Goal: Transaction & Acquisition: Purchase product/service

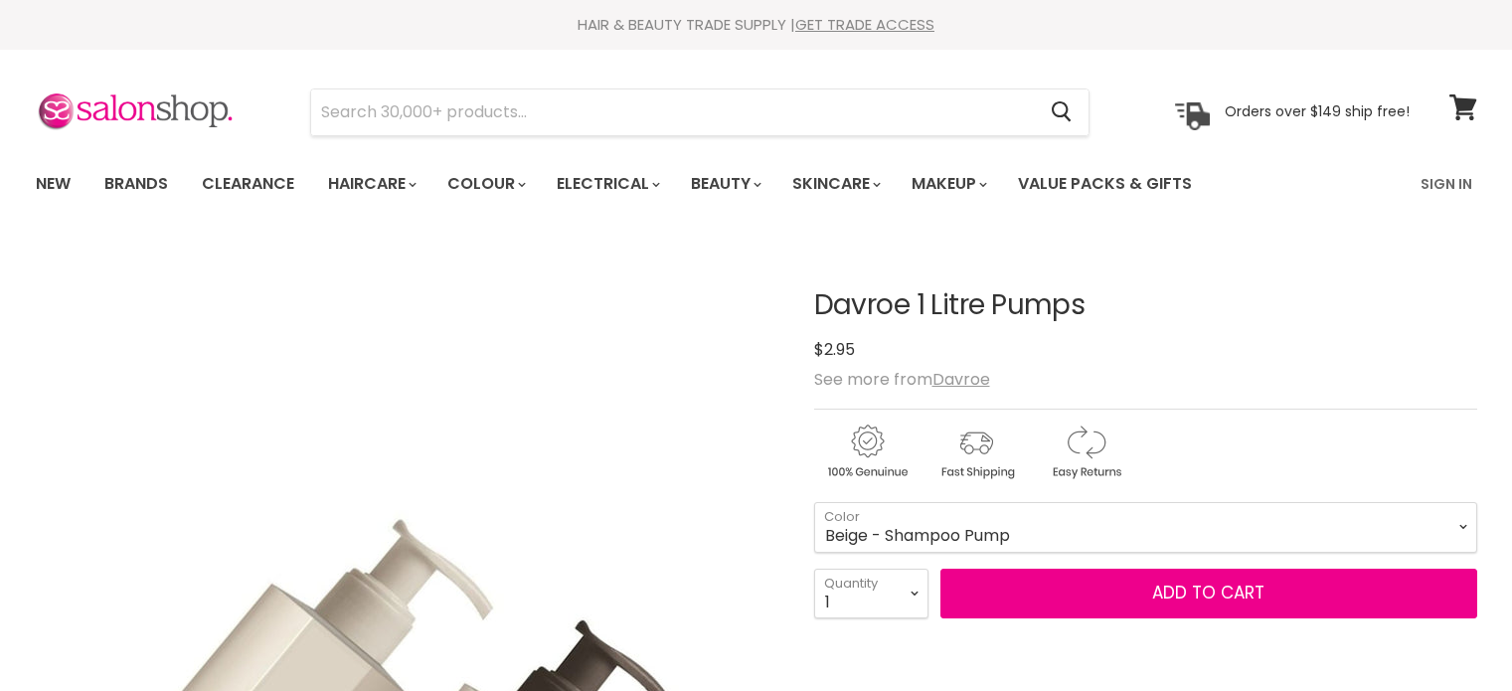
click at [962, 502] on select "Beige - Shampoo Pump Brown - Conditioner & Treatment Pump" at bounding box center [1145, 527] width 663 height 50
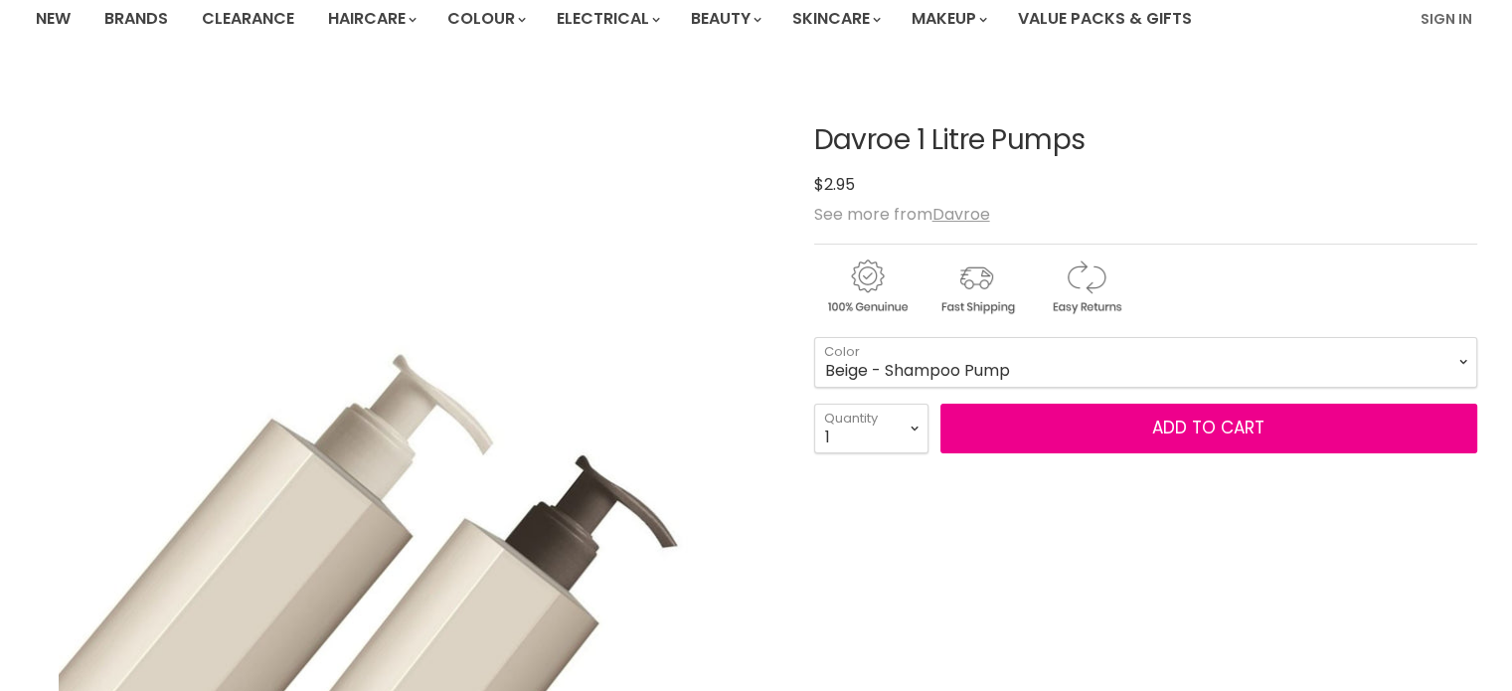
drag, startPoint x: 0, startPoint y: 0, endPoint x: 962, endPoint y: 376, distance: 1033.2
click at [962, 376] on select "Beige - Shampoo Pump Brown - Conditioner & Treatment Pump" at bounding box center [1145, 362] width 663 height 50
click at [814, 337] on select "Beige - Shampoo Pump Brown - Conditioner & Treatment Pump" at bounding box center [1145, 362] width 663 height 50
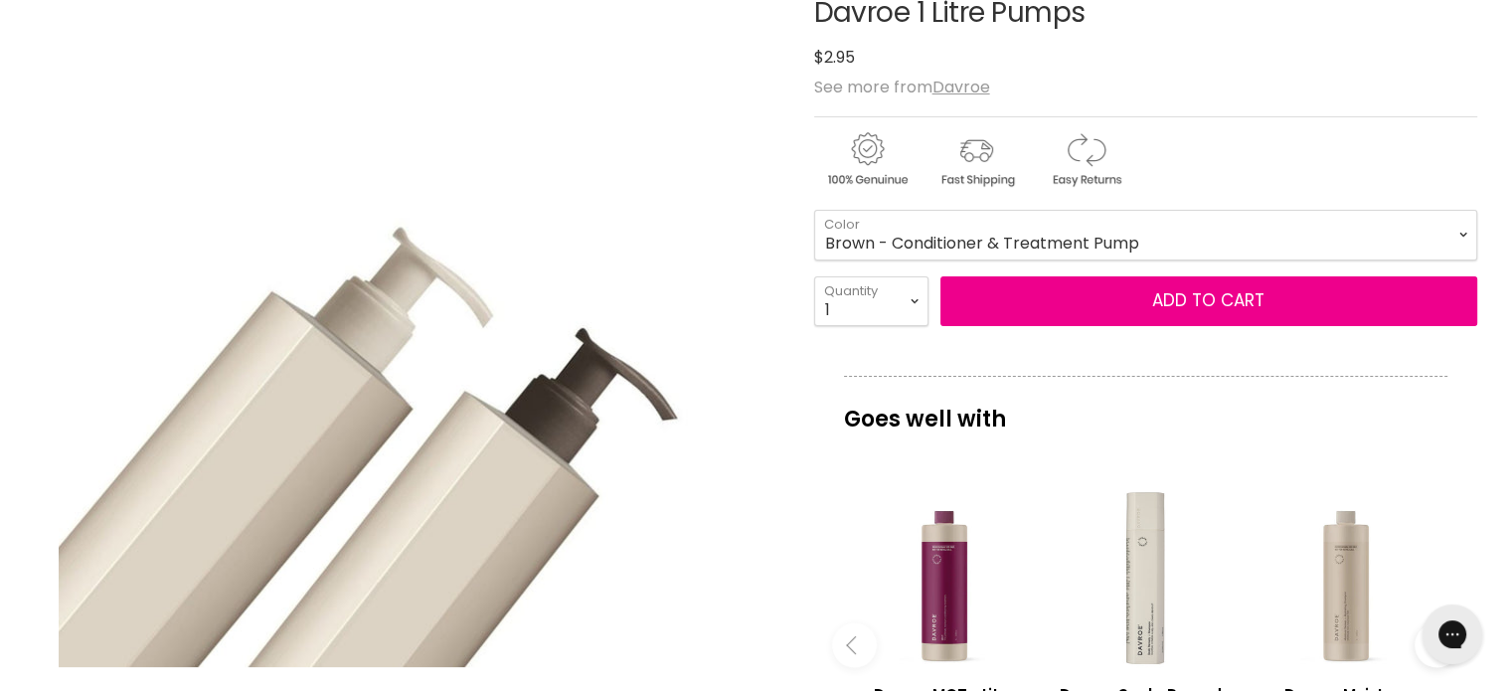
scroll to position [331, 0]
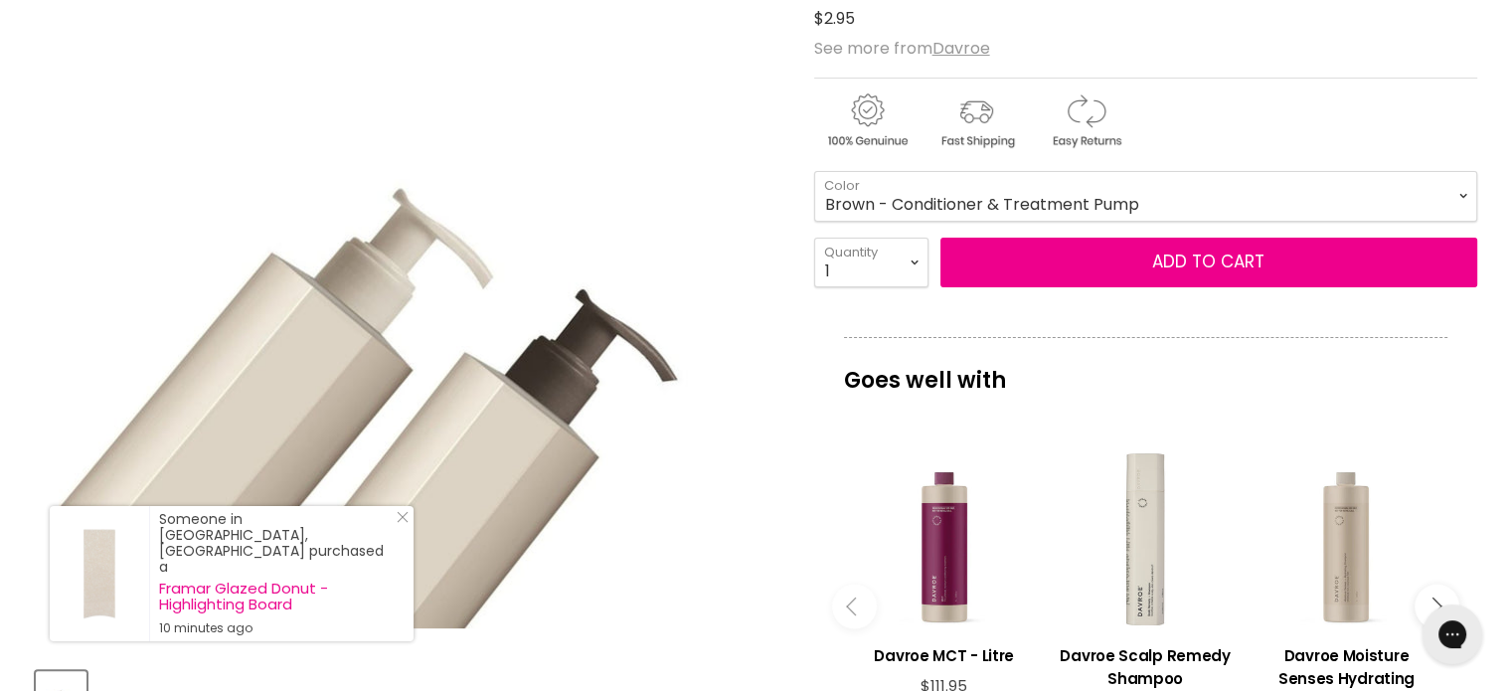
click at [1004, 194] on select "Beige - Shampoo Pump Brown - Conditioner & Treatment Pump" at bounding box center [1145, 196] width 663 height 50
select select "Beige - Shampoo Pump"
click at [814, 171] on select "Beige - Shampoo Pump Brown - Conditioner & Treatment Pump" at bounding box center [1145, 196] width 663 height 50
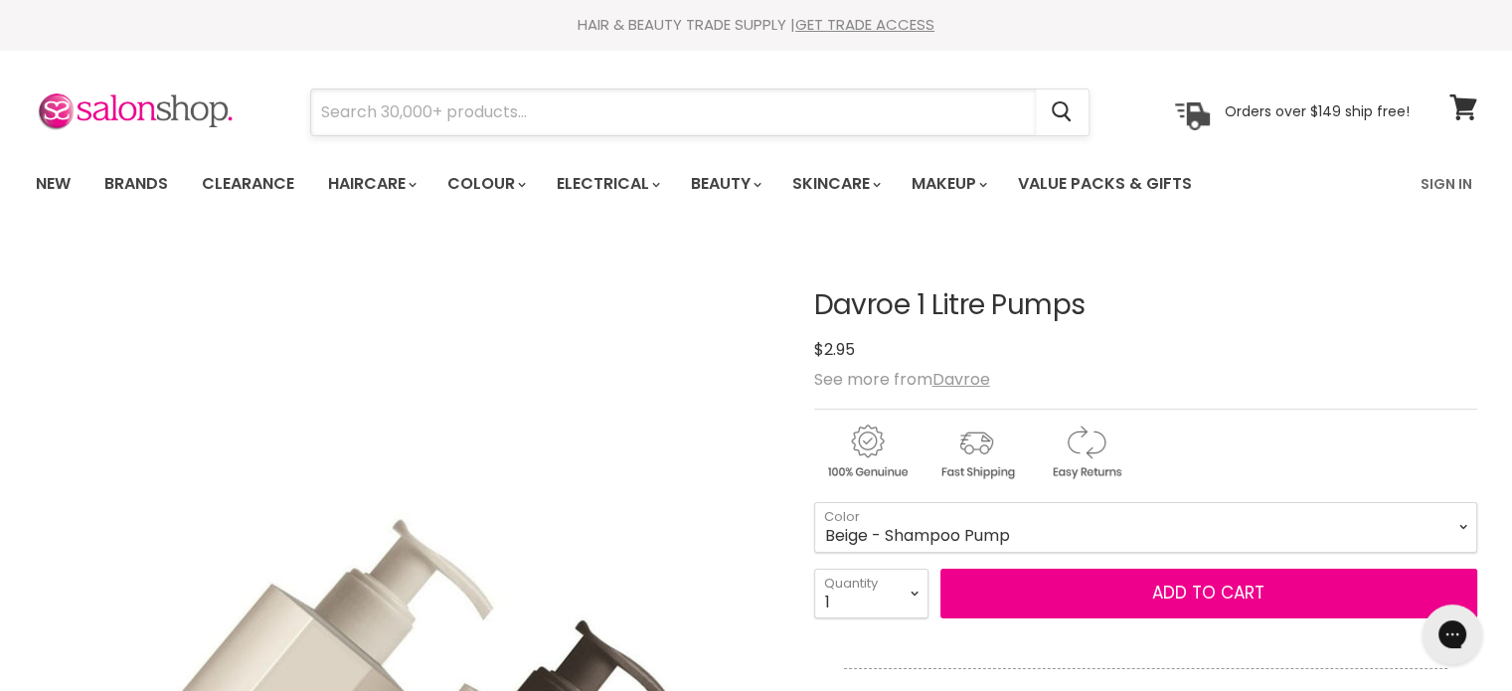
click at [495, 102] on input "Search" at bounding box center [673, 112] width 725 height 46
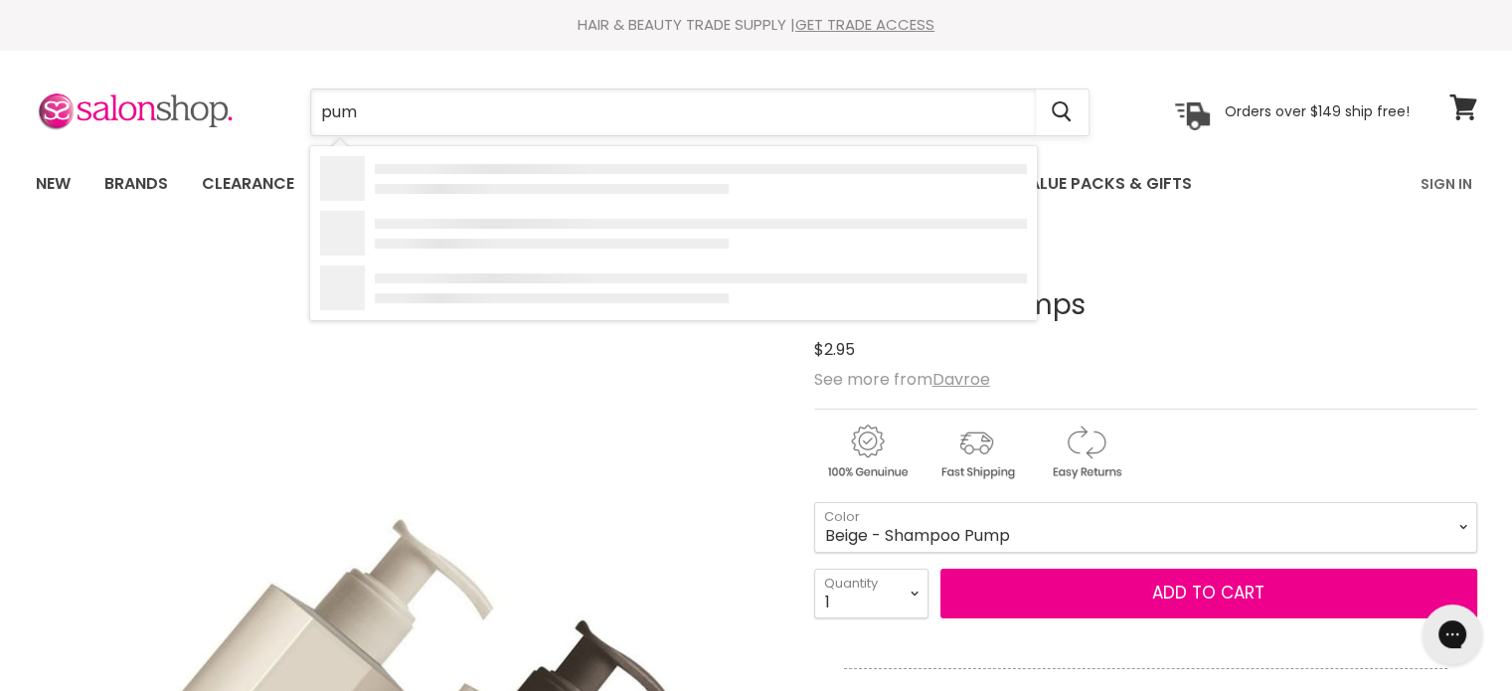
type input "pump"
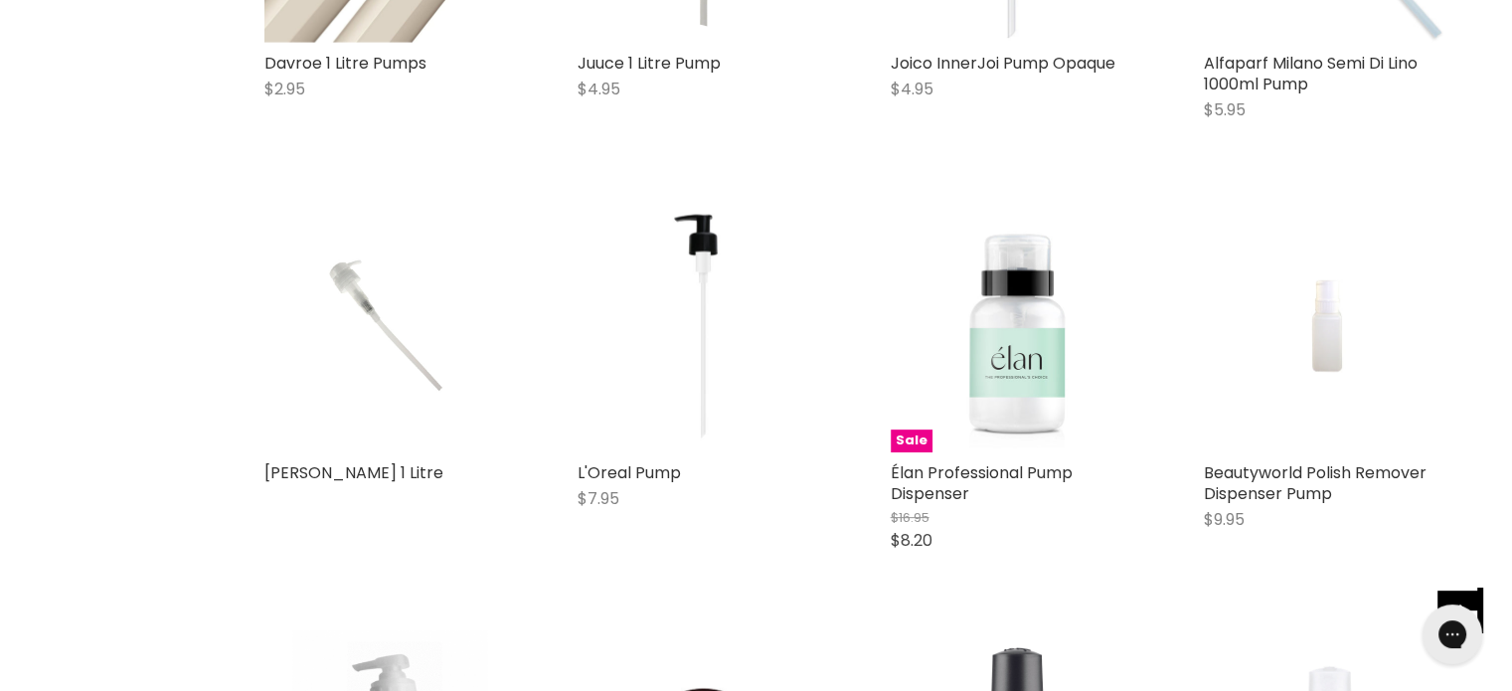
scroll to position [165, 0]
